Goal: Information Seeking & Learning: Learn about a topic

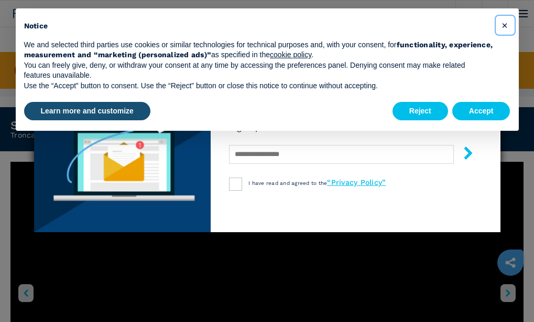
click at [507, 25] on span "×" at bounding box center [505, 25] width 6 height 13
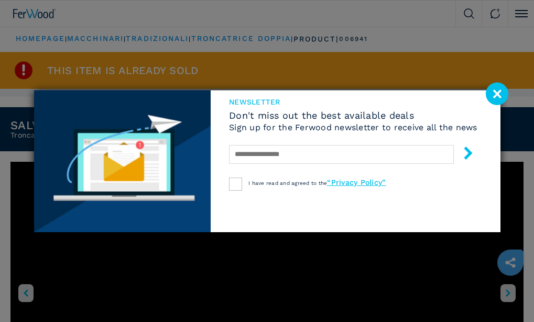
click at [496, 93] on image at bounding box center [497, 93] width 23 height 23
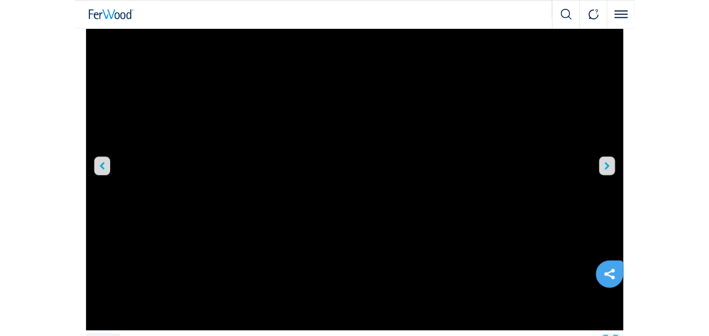
scroll to position [157, 0]
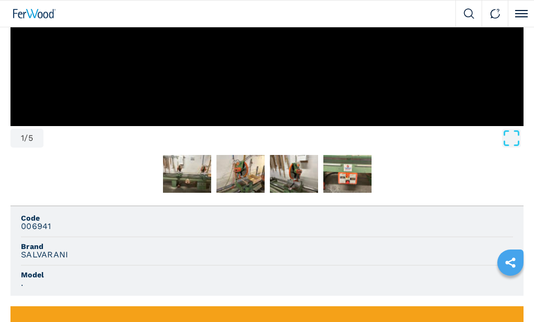
scroll to position [388, 0]
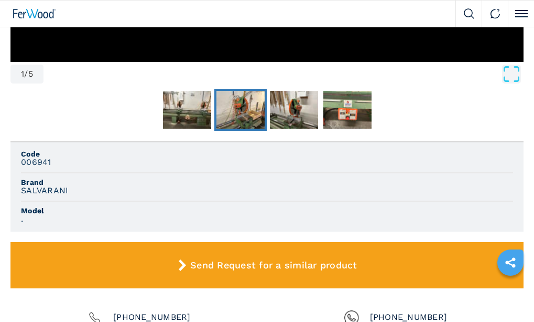
click at [253, 107] on img "Go to Slide 3" at bounding box center [241, 110] width 48 height 38
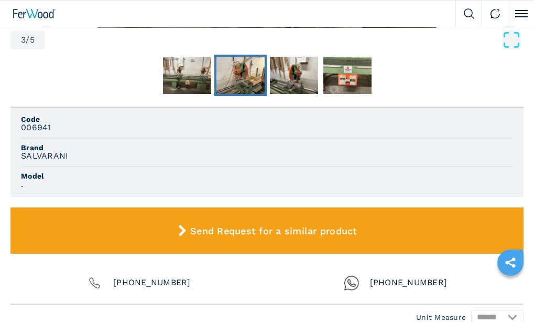
click at [242, 79] on img "Go to Slide 3" at bounding box center [241, 76] width 48 height 38
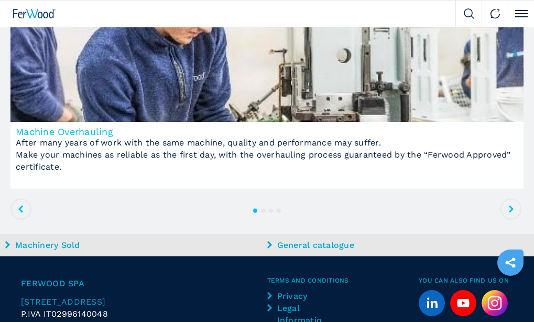
scroll to position [721, 0]
